Goal: Communication & Community: Answer question/provide support

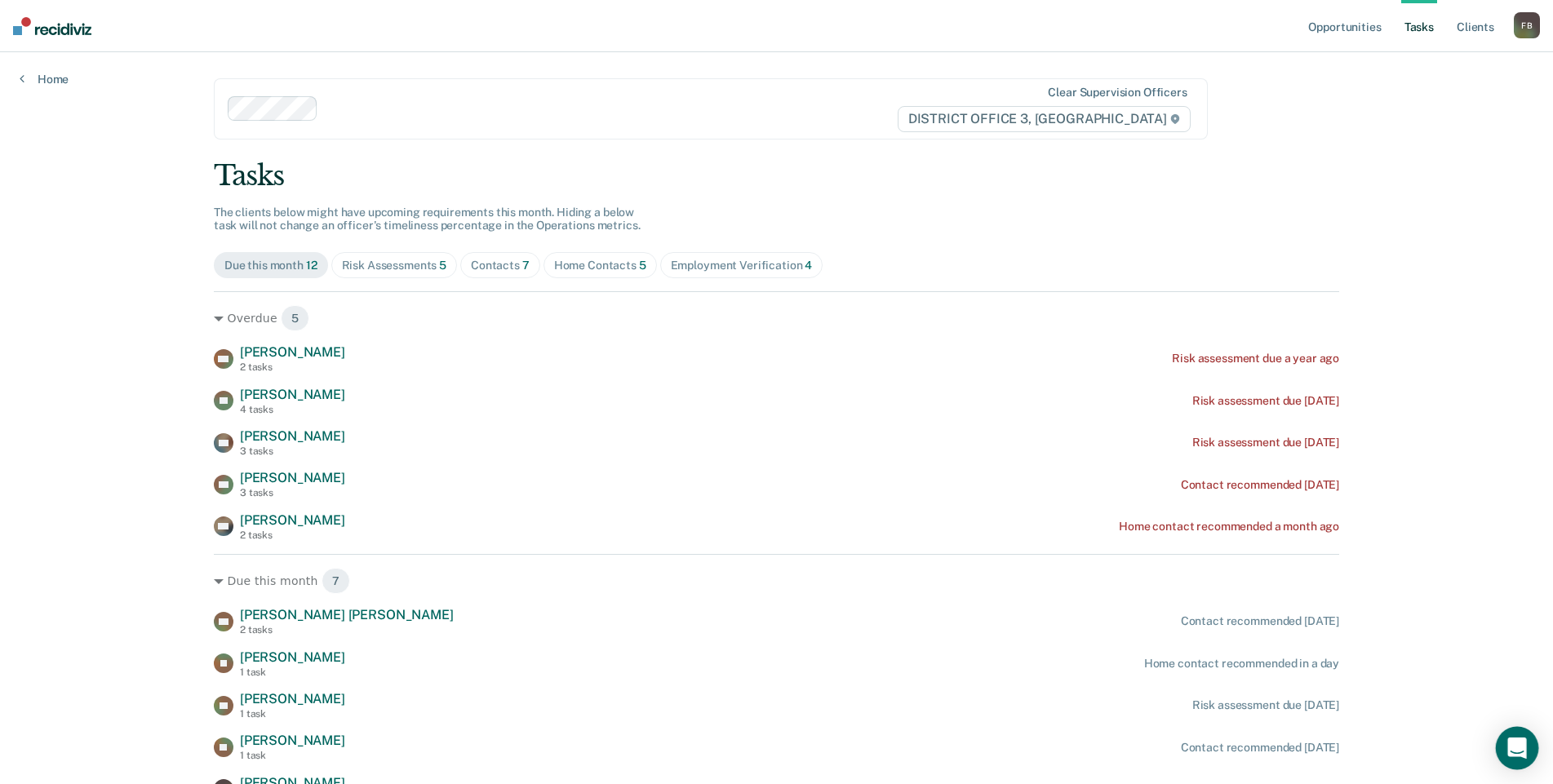
click at [1527, 757] on div "Open Intercom Messenger" at bounding box center [1518, 749] width 44 height 44
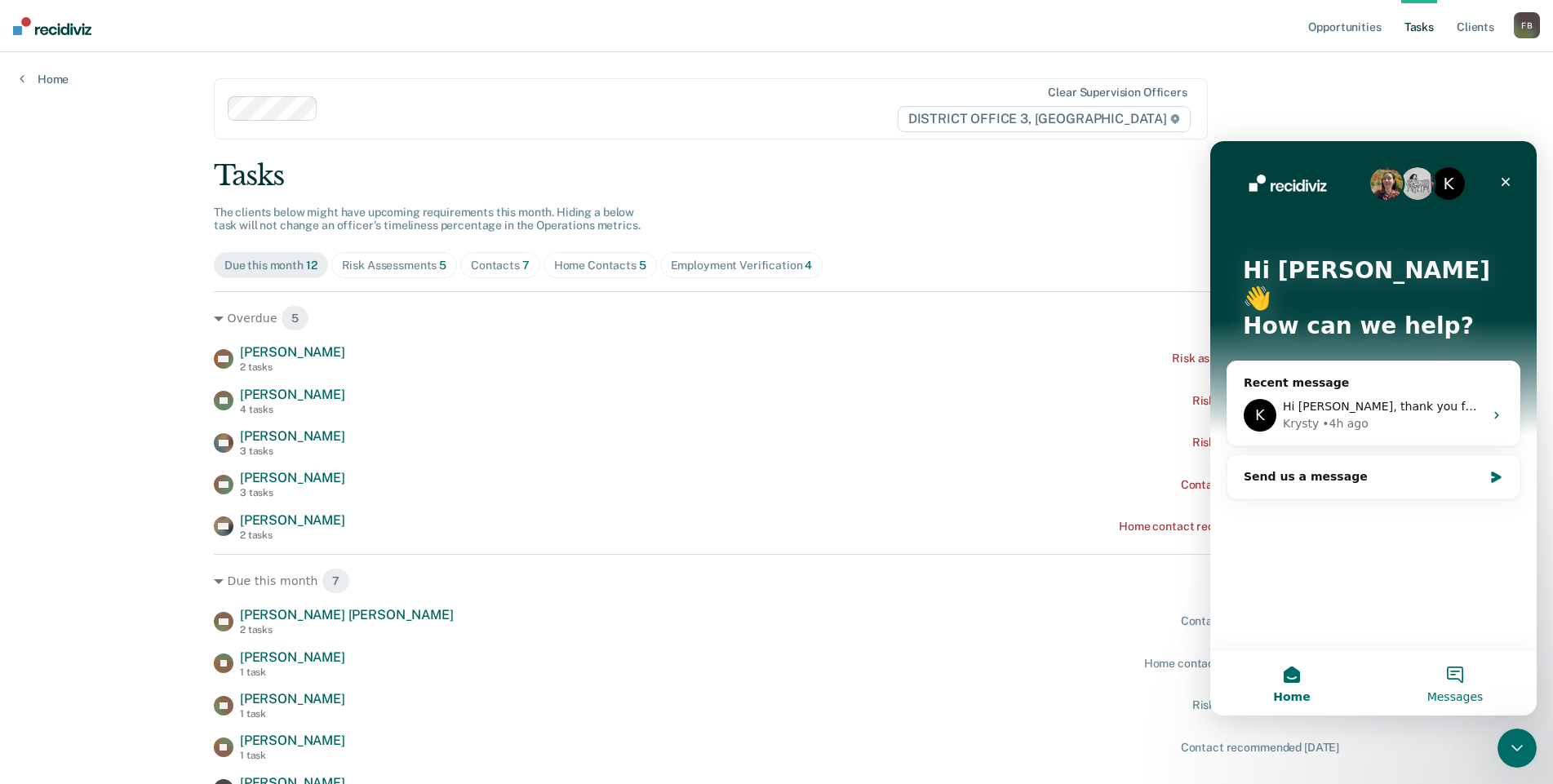
click at [1453, 691] on span "Messages" at bounding box center [1455, 697] width 56 height 11
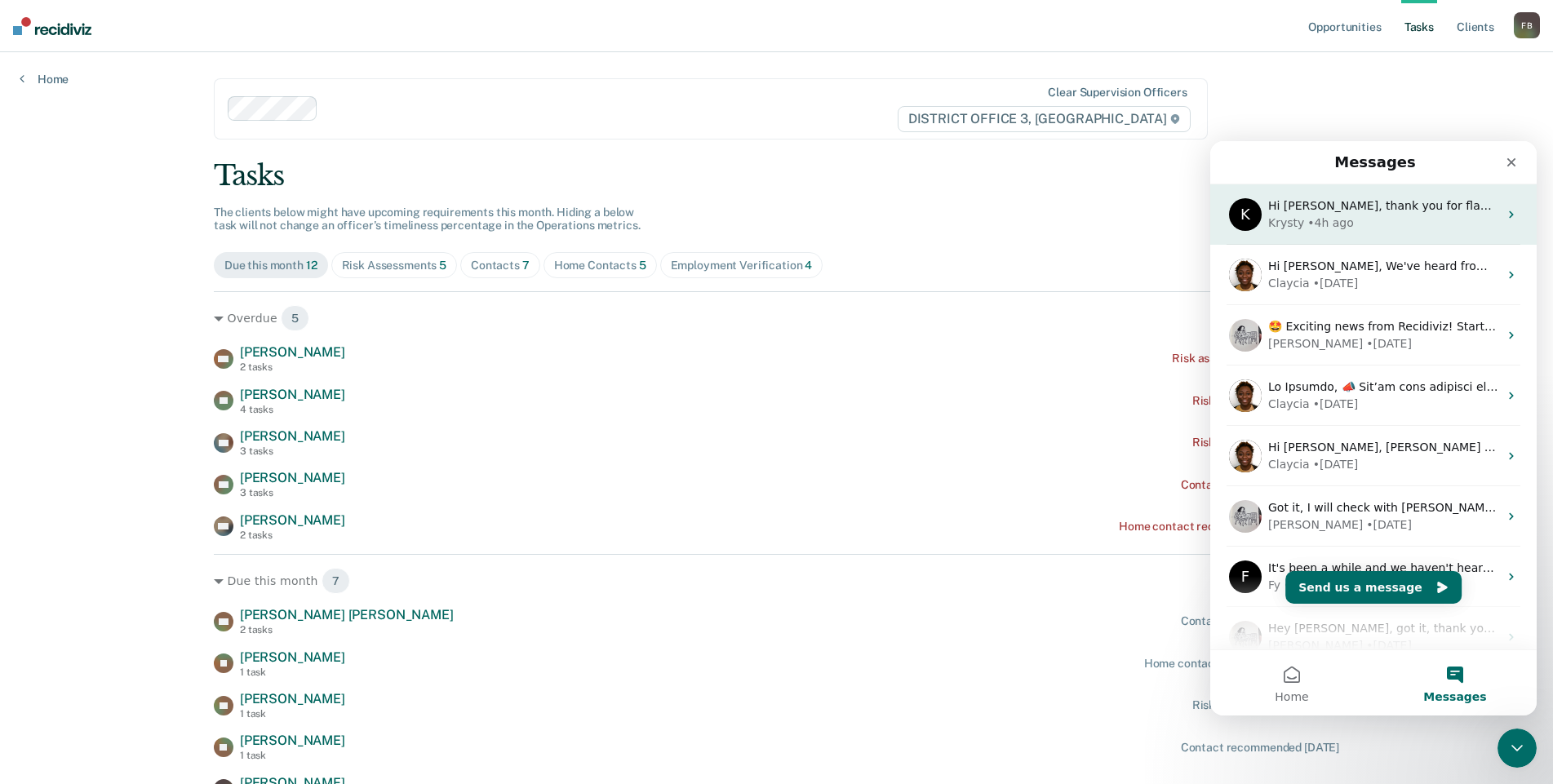
click at [1377, 234] on div "K Hi [PERSON_NAME], thank you for flagging this. Is there a field in [GEOGRAPHI…" at bounding box center [1373, 215] width 327 height 61
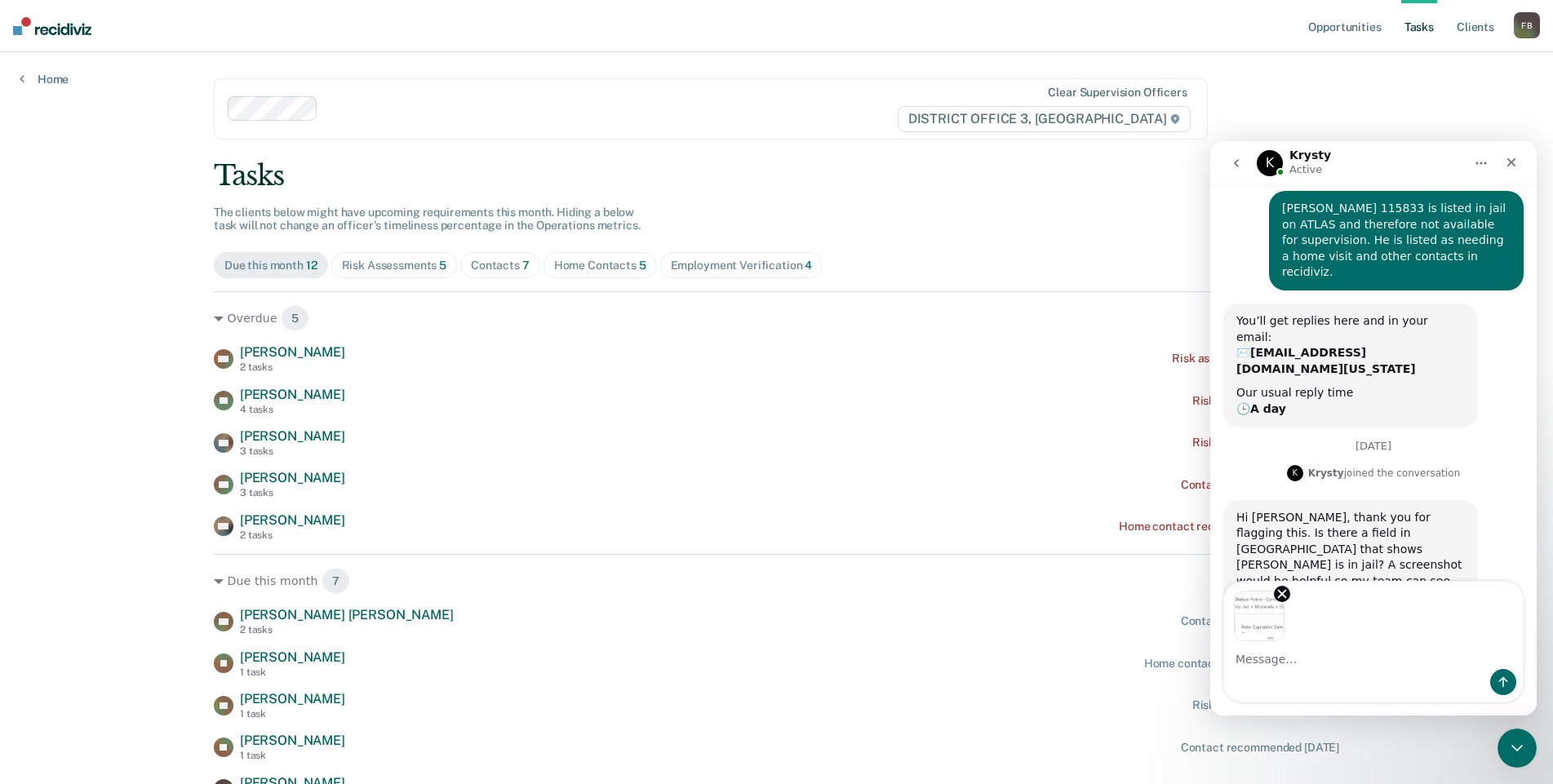
scroll to position [70, 0]
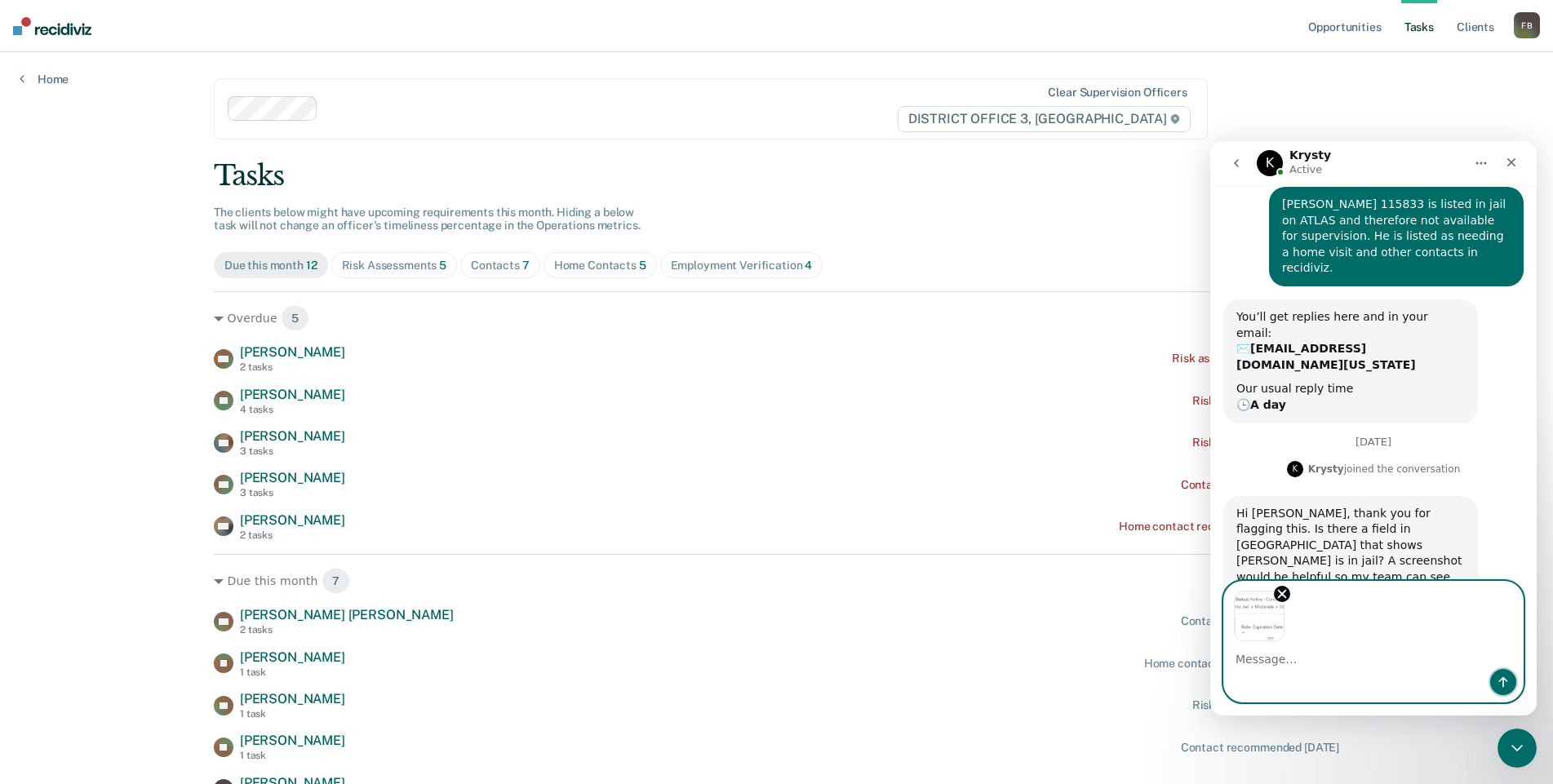
click at [1499, 684] on icon "Send a message…" at bounding box center [1504, 683] width 13 height 13
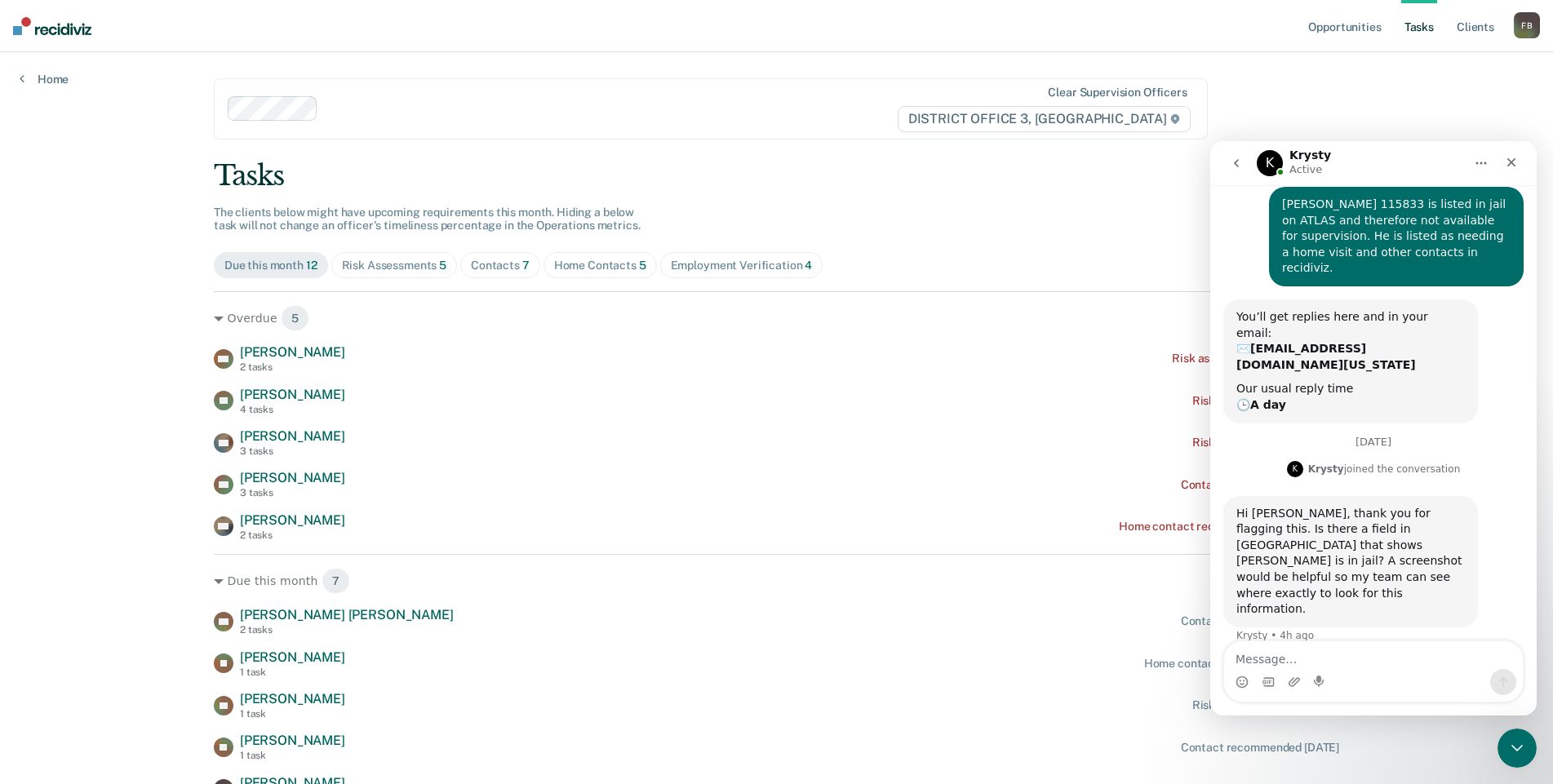
scroll to position [66, 0]
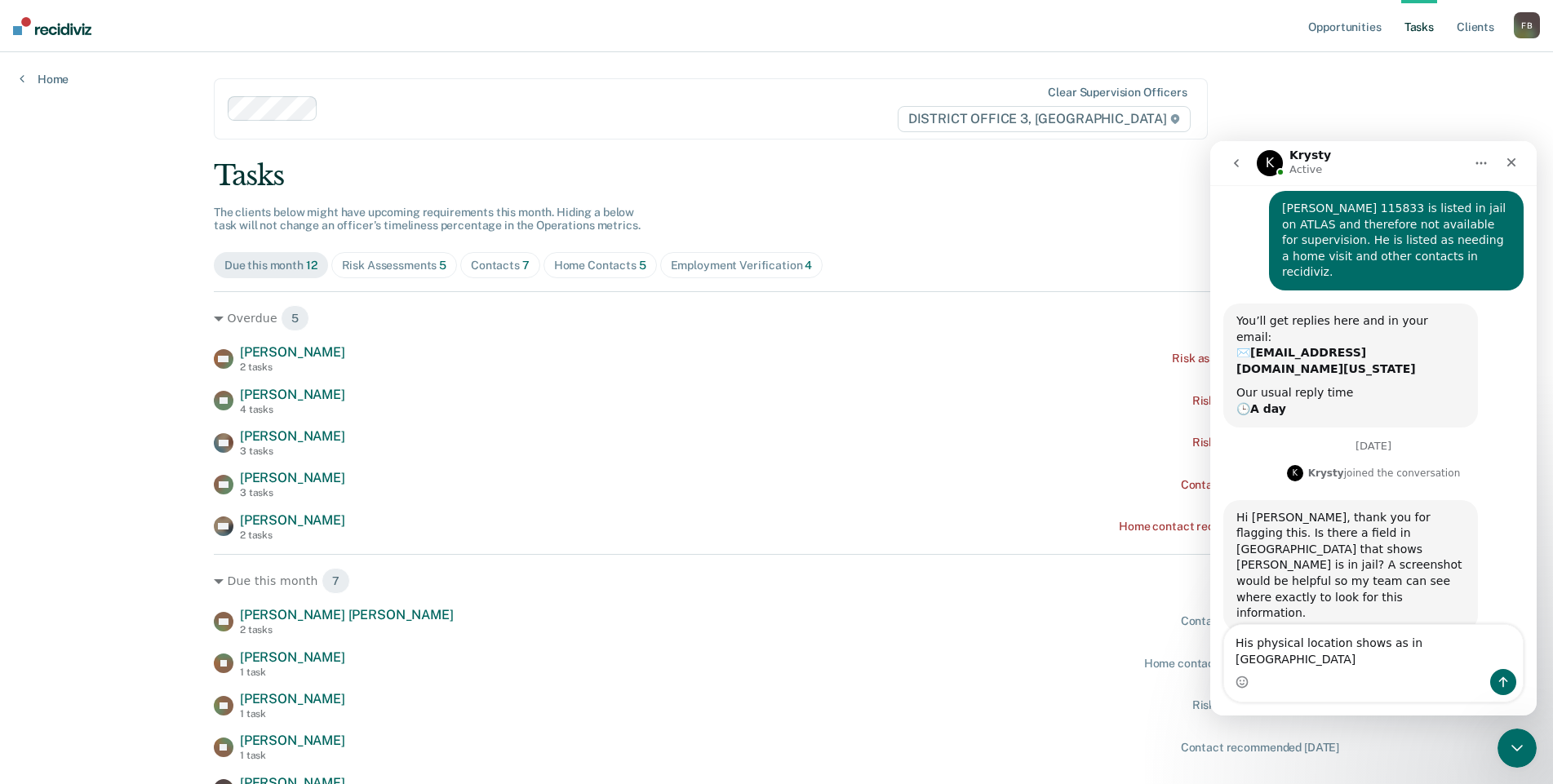
type textarea "His physical location shows as in [GEOGRAPHIC_DATA]"
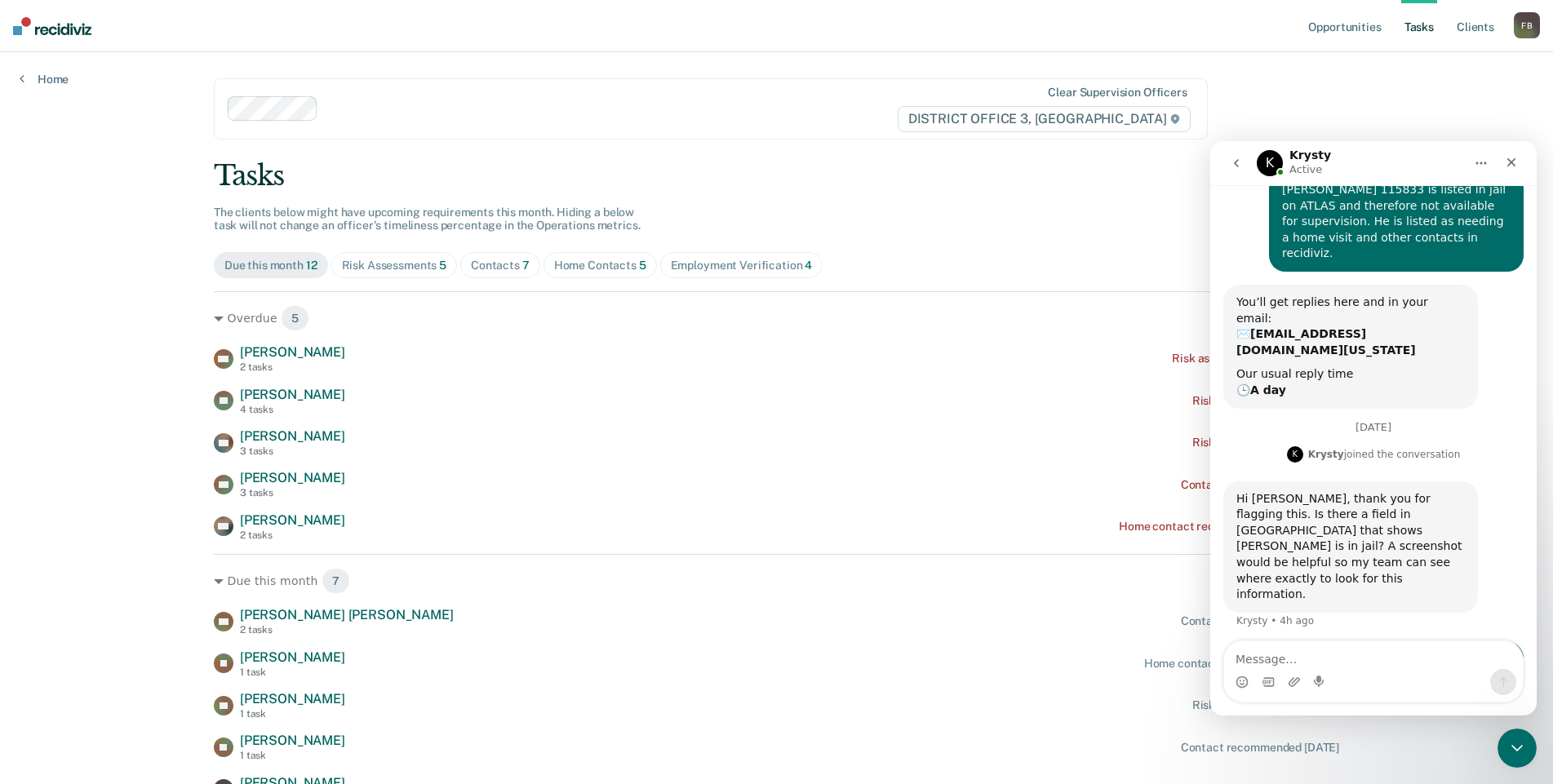
scroll to position [119, 0]
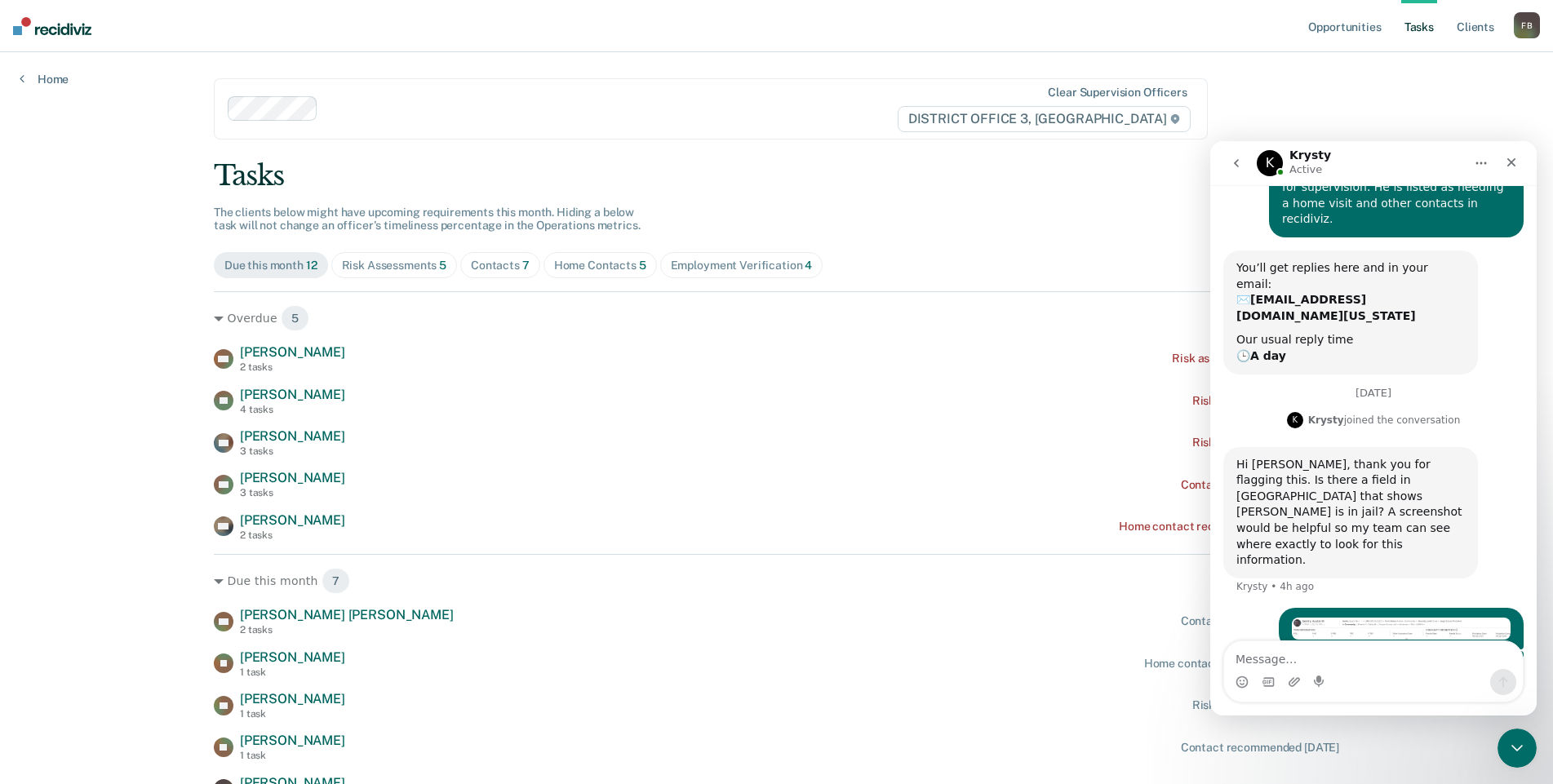
click at [1398, 617] on img "Bethany says…" at bounding box center [1401, 629] width 219 height 23
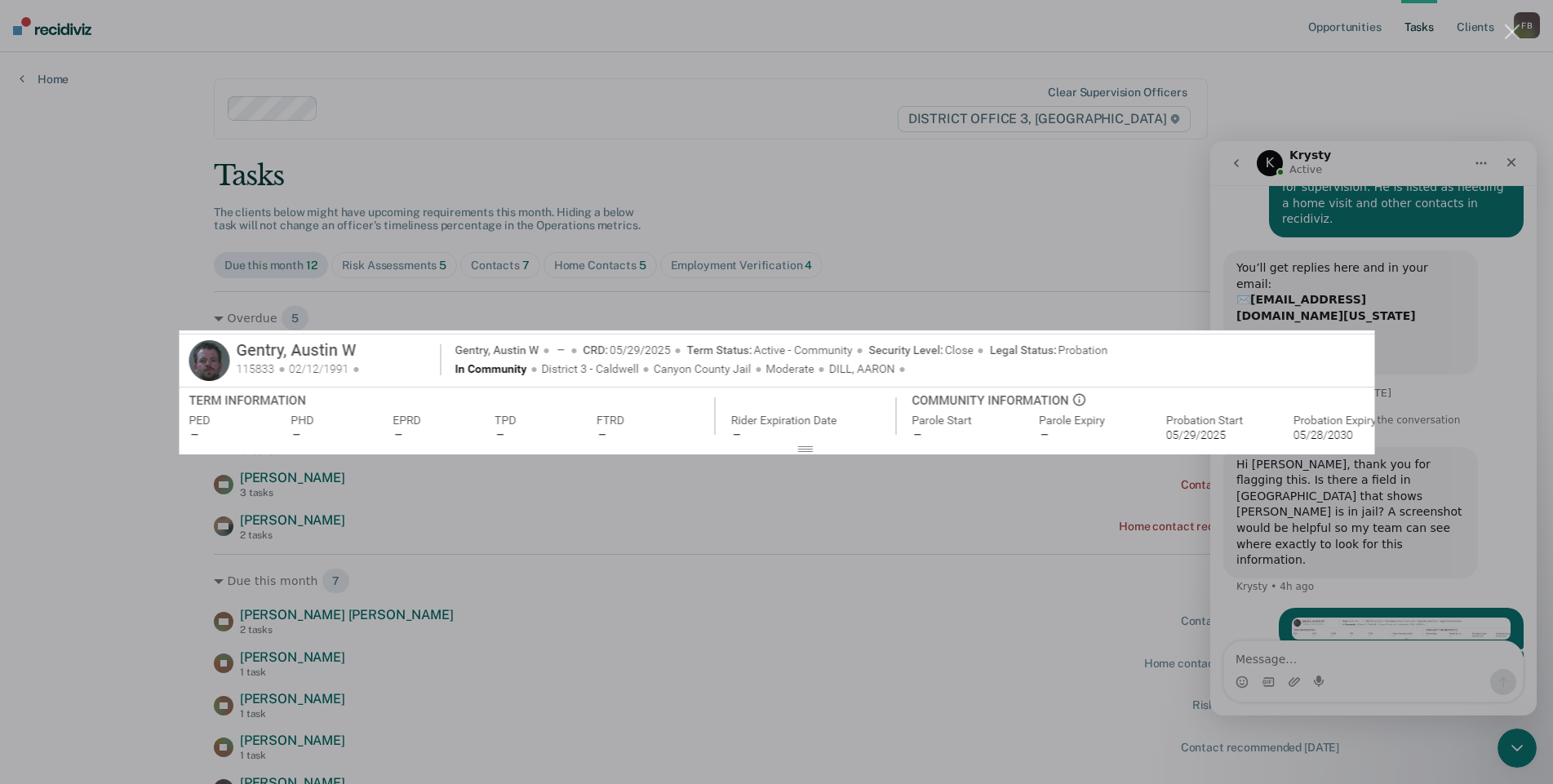
click at [896, 493] on div "Intercom messenger" at bounding box center [776, 392] width 1553 height 784
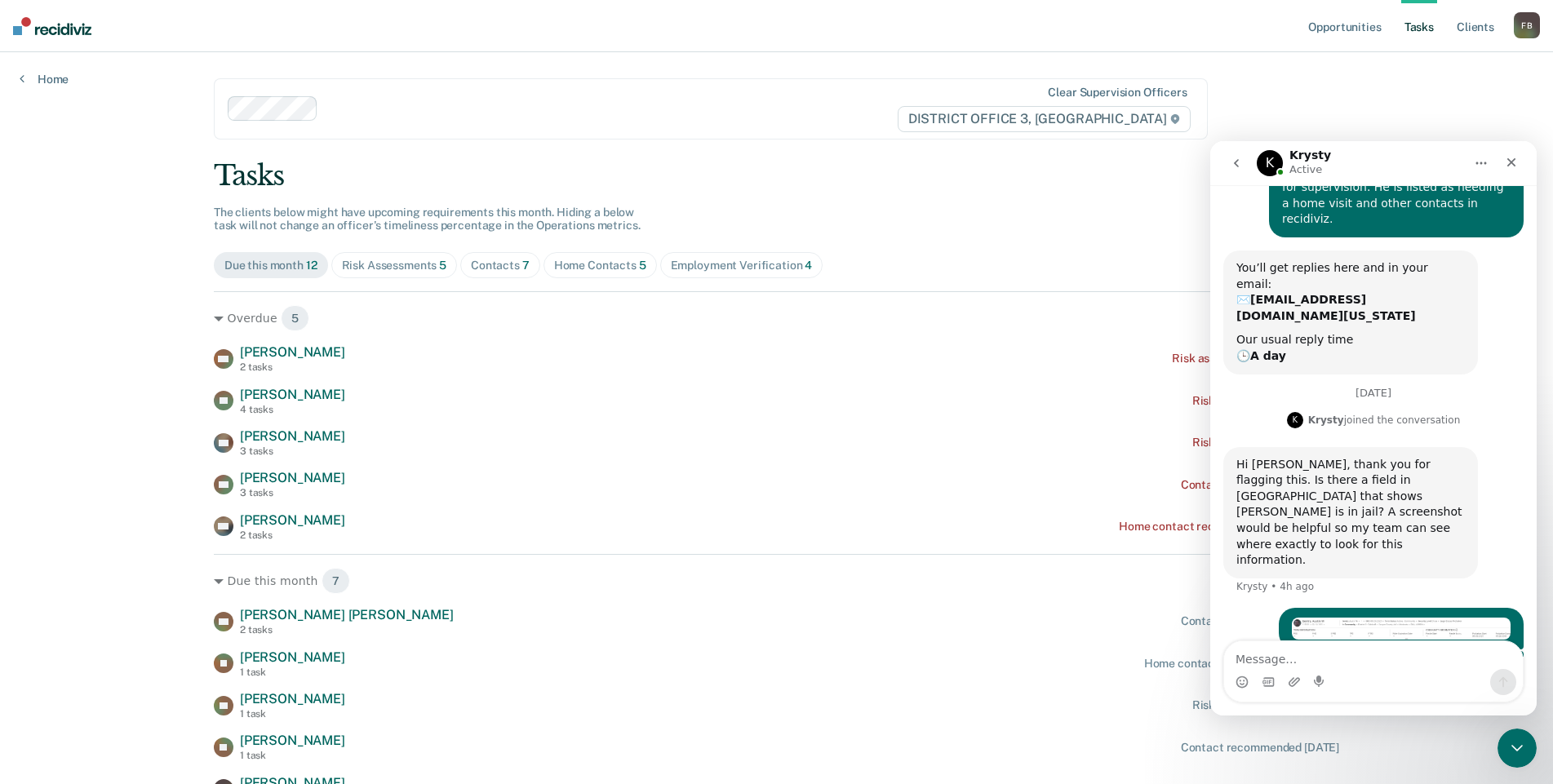
click at [122, 235] on div "Opportunities Tasks Client s [PERSON_NAME] F B Profile How it works Log Out Hom…" at bounding box center [776, 476] width 1553 height 953
